Goal: Browse casually: Explore the website without a specific task or goal

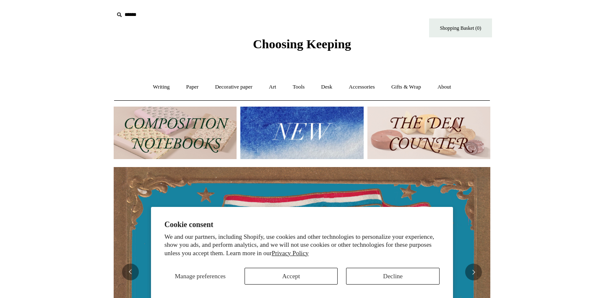
click at [408, 284] on section "Cookie consent We and our partners, including Shopify, use cookies and other te…" at bounding box center [302, 252] width 302 height 91
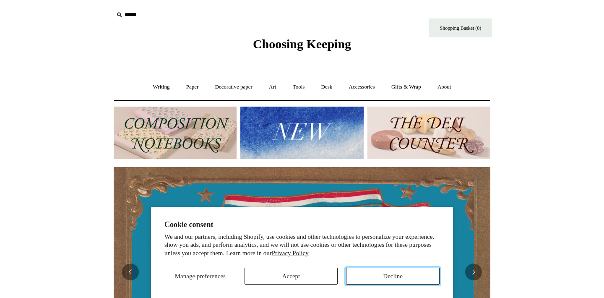
click at [419, 269] on button "Decline" at bounding box center [393, 276] width 94 height 17
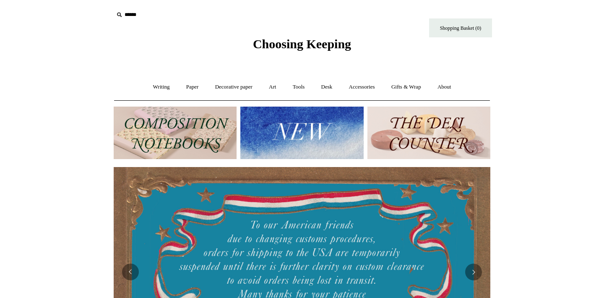
click at [201, 138] on img at bounding box center [175, 133] width 123 height 52
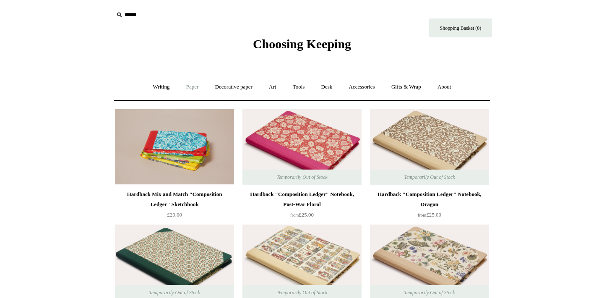
click at [191, 88] on link "Paper +" at bounding box center [193, 87] width 28 height 22
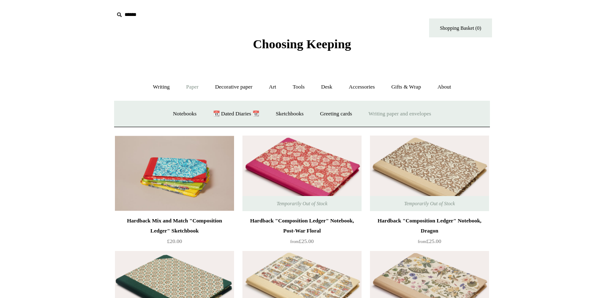
click at [411, 114] on link "Writing paper and envelopes +" at bounding box center [400, 114] width 78 height 22
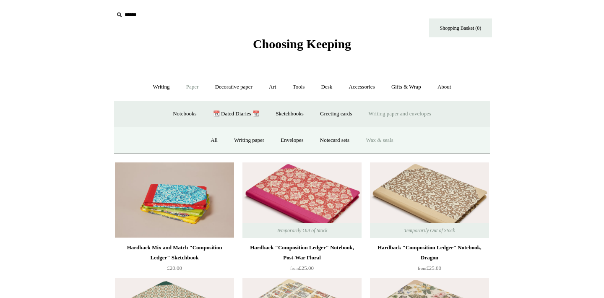
click at [378, 142] on link "Wax & seals" at bounding box center [379, 140] width 42 height 22
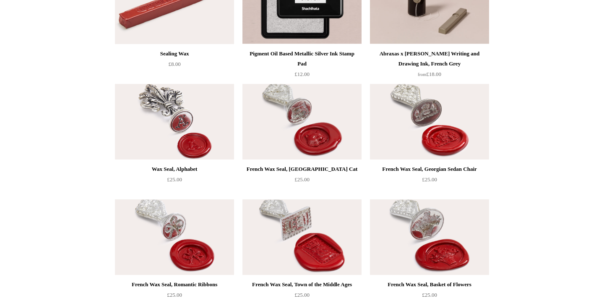
scroll to position [150, 0]
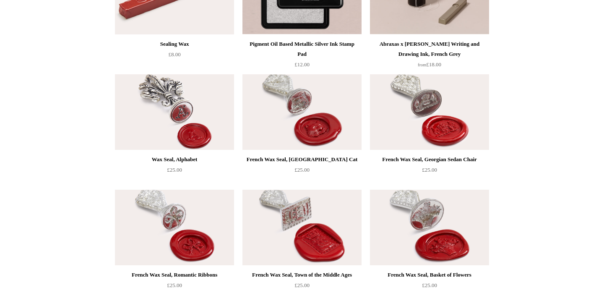
click at [316, 125] on img at bounding box center [302, 112] width 119 height 76
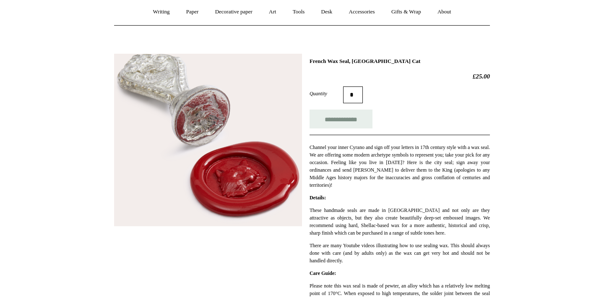
scroll to position [76, 0]
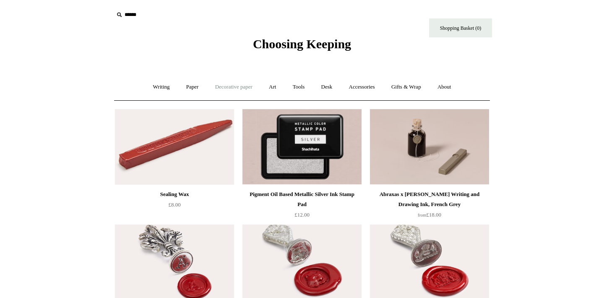
click at [236, 85] on link "Decorative paper +" at bounding box center [234, 87] width 52 height 22
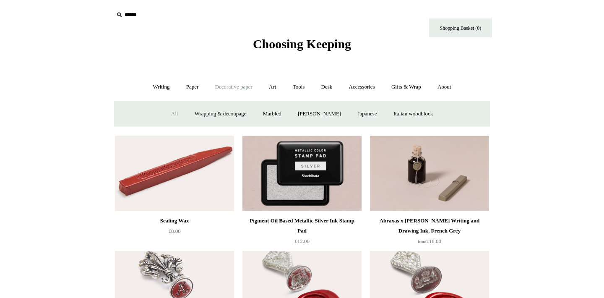
click at [165, 114] on link "All" at bounding box center [175, 114] width 22 height 22
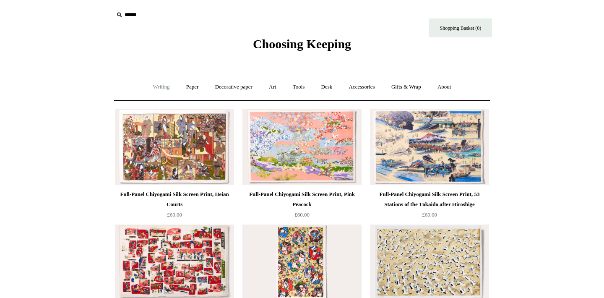
click at [159, 86] on link "Writing +" at bounding box center [162, 87] width 32 height 22
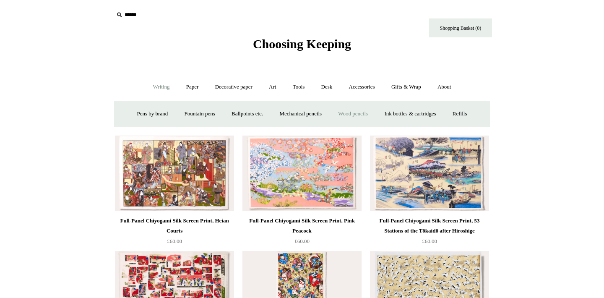
click at [361, 116] on link "Wood pencils +" at bounding box center [353, 114] width 45 height 22
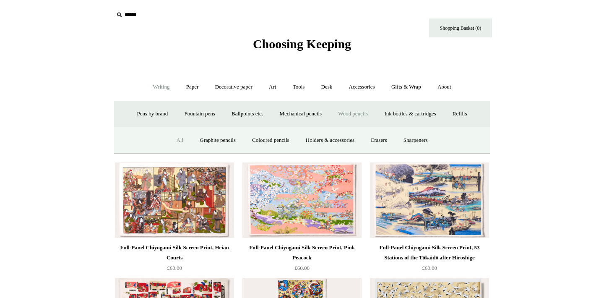
click at [175, 139] on link "All" at bounding box center [180, 140] width 22 height 22
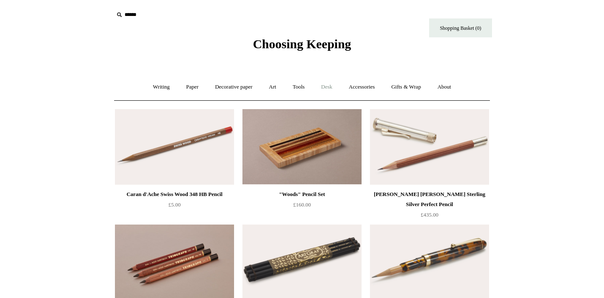
click at [324, 90] on link "Desk +" at bounding box center [327, 87] width 26 height 22
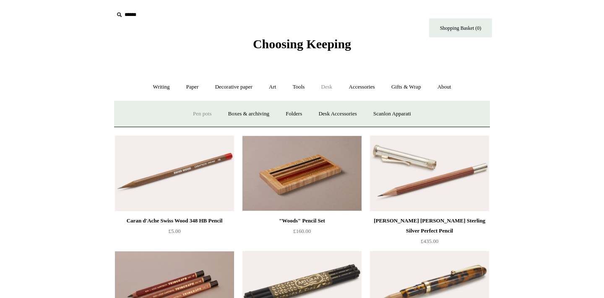
click at [204, 114] on link "Pen pots" at bounding box center [202, 114] width 34 height 22
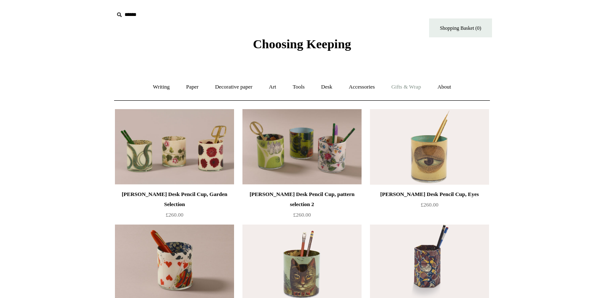
click at [417, 86] on link "Gifts & Wrap +" at bounding box center [406, 87] width 45 height 22
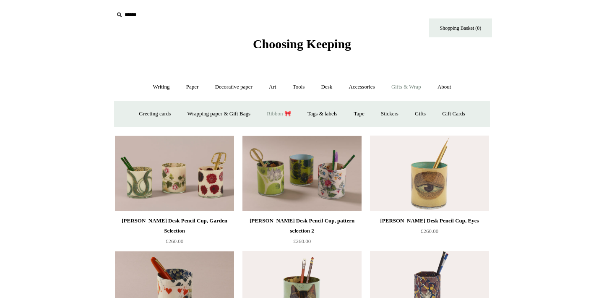
click at [284, 114] on link "Ribbon 🎀" at bounding box center [278, 114] width 39 height 22
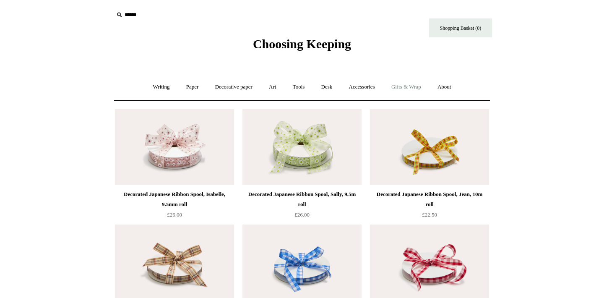
click at [414, 86] on link "Gifts & Wrap +" at bounding box center [406, 87] width 45 height 22
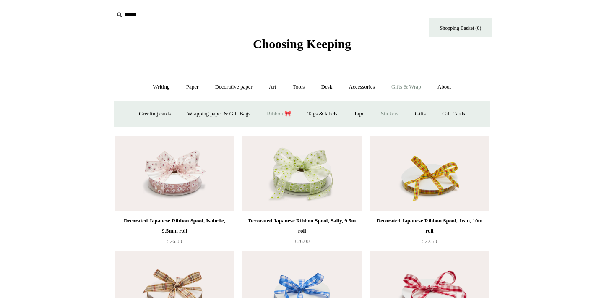
click at [389, 113] on link "Stickers" at bounding box center [389, 114] width 33 height 22
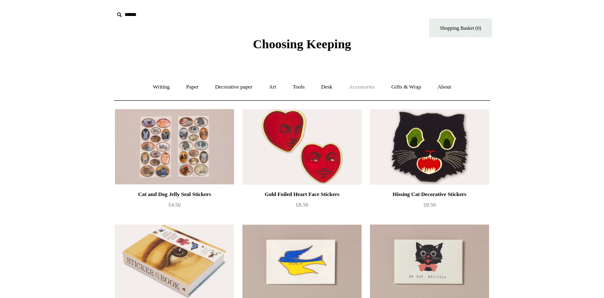
click at [373, 87] on link "Accessories +" at bounding box center [362, 87] width 41 height 22
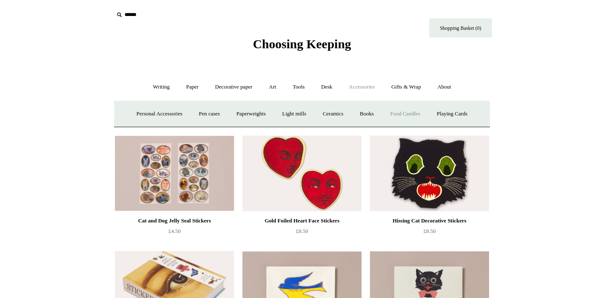
click at [417, 112] on link "Food Candles" at bounding box center [405, 114] width 45 height 22
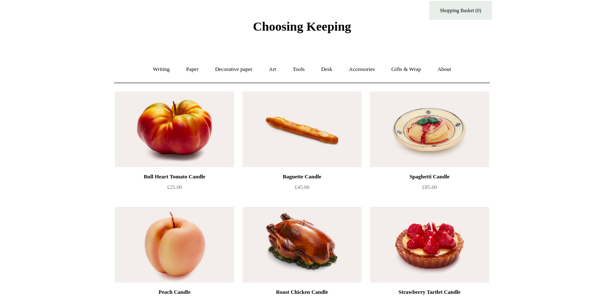
scroll to position [8, 0]
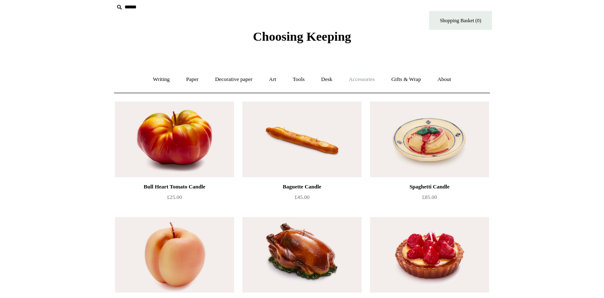
click at [375, 79] on link "Accessories +" at bounding box center [362, 79] width 41 height 22
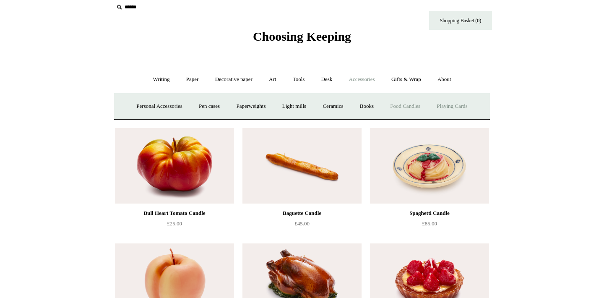
click at [459, 108] on link "Playing Cards" at bounding box center [452, 106] width 46 height 22
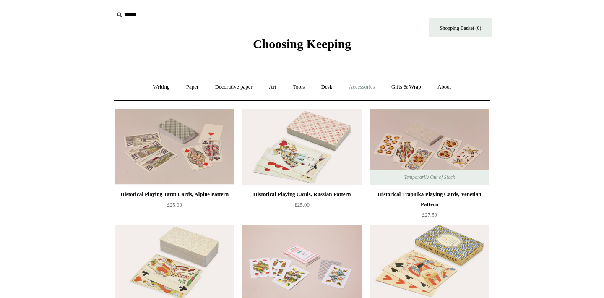
click at [370, 86] on link "Accessories +" at bounding box center [362, 87] width 41 height 22
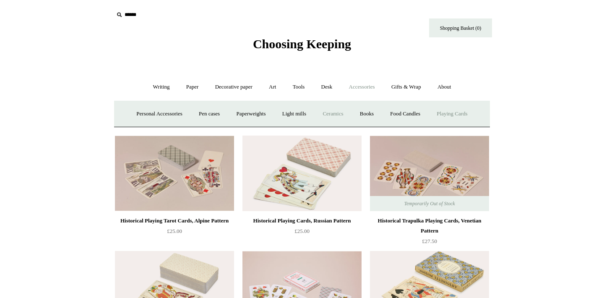
click at [338, 110] on link "Ceramics +" at bounding box center [333, 114] width 36 height 22
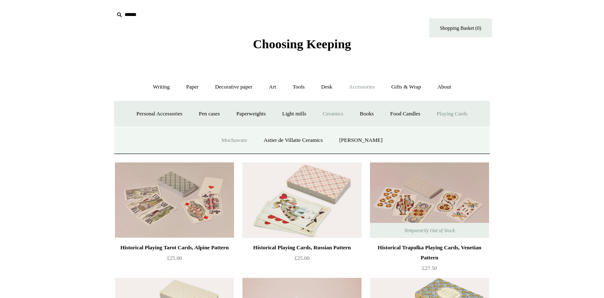
click at [244, 136] on link "Mochaware" at bounding box center [234, 140] width 41 height 22
